Goal: Go to known website: Access a specific website the user already knows

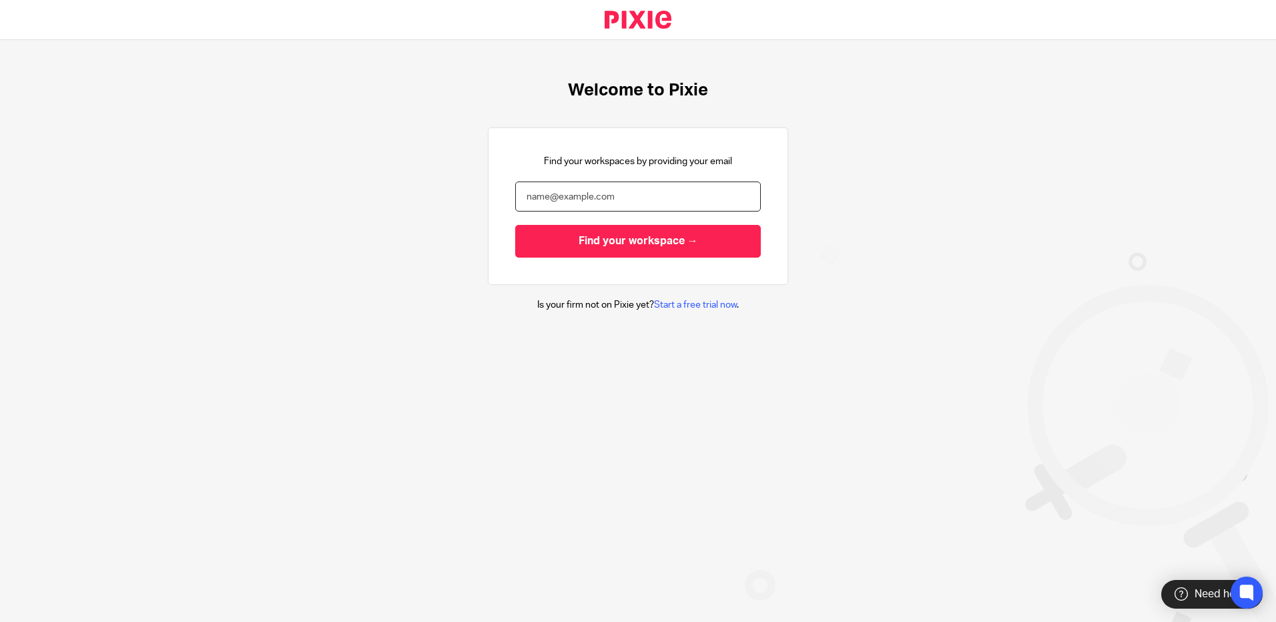
click at [597, 193] on input "email" at bounding box center [638, 197] width 246 height 30
type input "[PERSON_NAME][EMAIL_ADDRESS][PERSON_NAME][DOMAIN_NAME]"
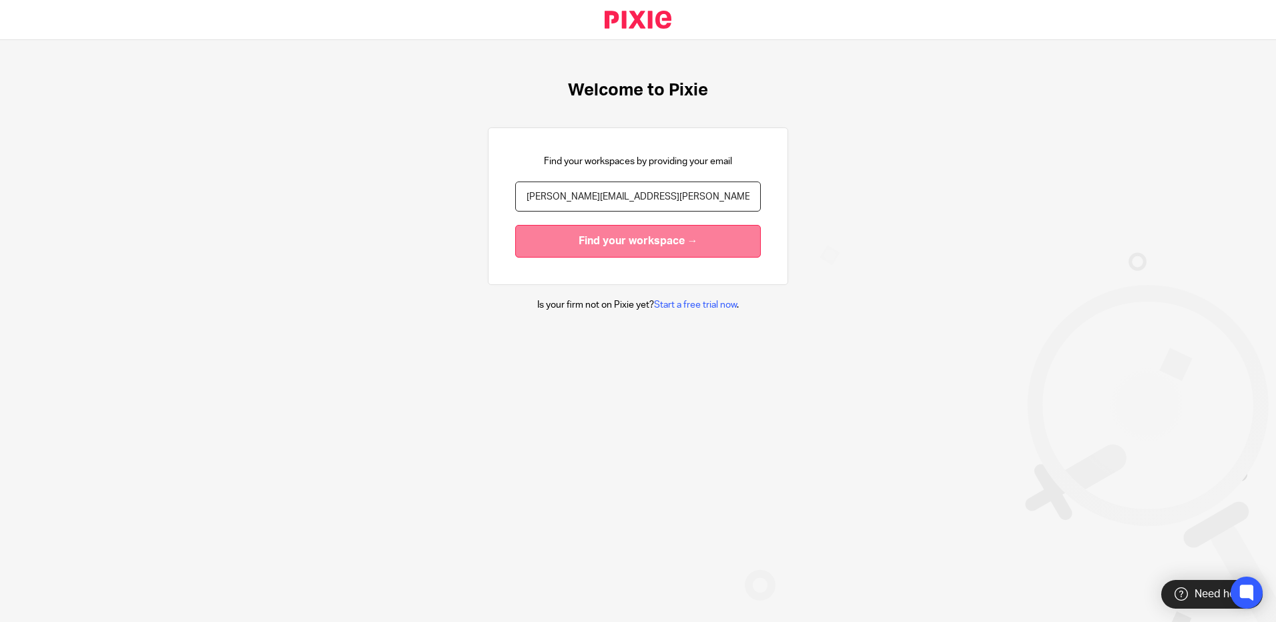
click at [595, 246] on input "Find your workspace →" at bounding box center [638, 241] width 246 height 33
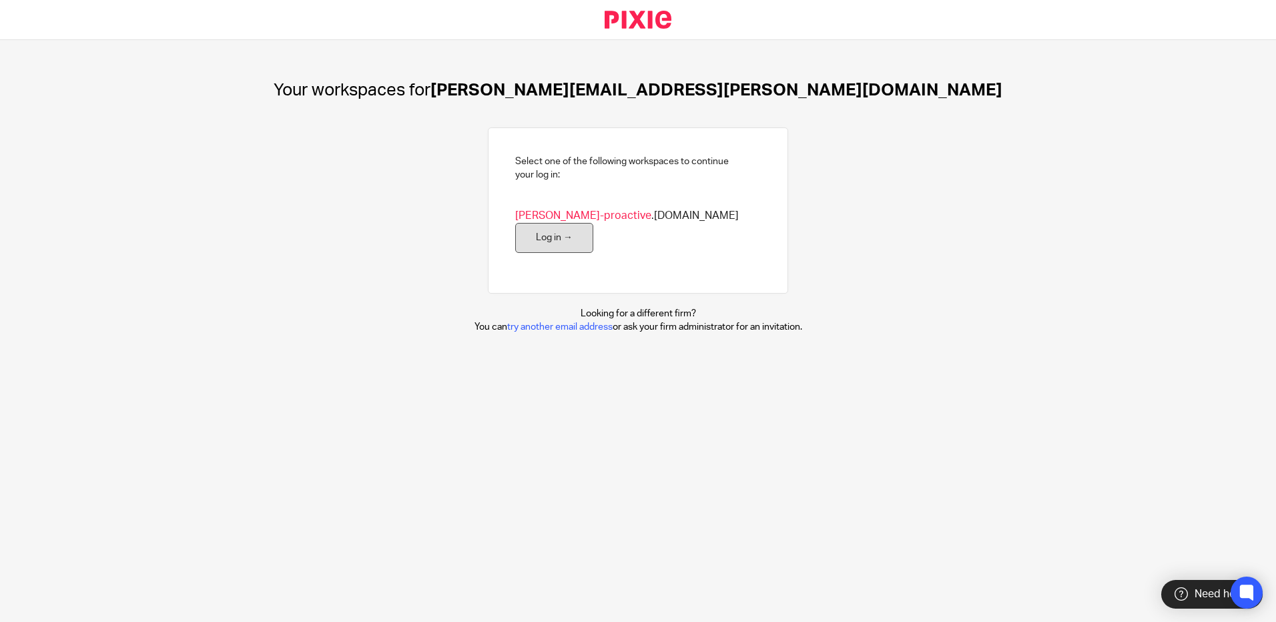
click at [593, 223] on link "Log in →" at bounding box center [554, 238] width 78 height 30
